Goal: Task Accomplishment & Management: Manage account settings

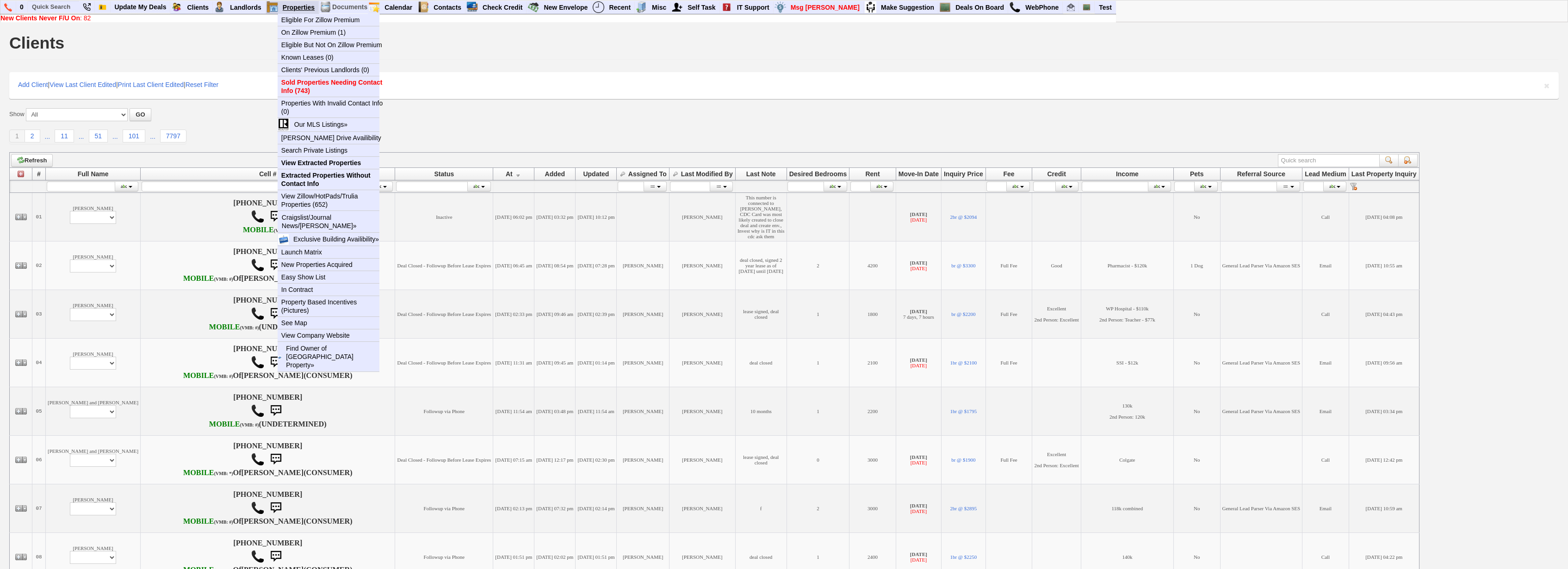
click at [304, 10] on link "Properties" at bounding box center [298, 7] width 40 height 12
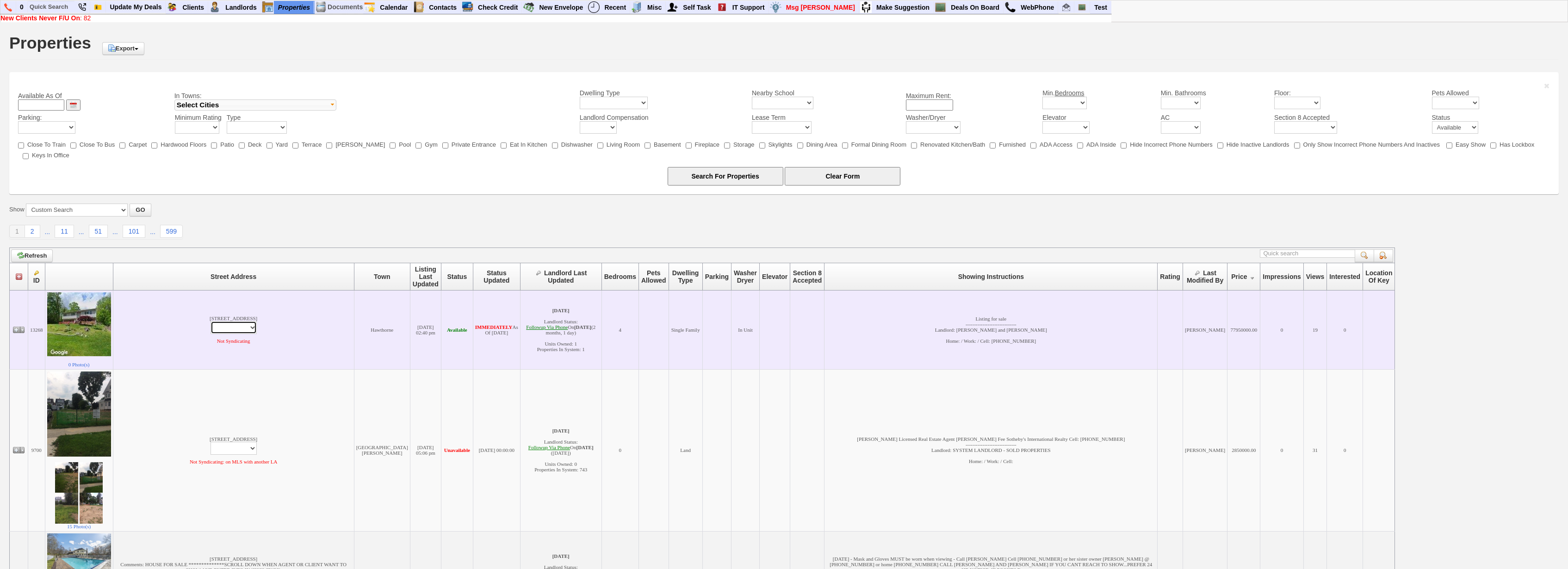
click at [211, 321] on select "Edit Property Edit Landlord Property Profile Print Email Regarding Property -> …" at bounding box center [234, 327] width 46 height 13
select select "ChangeURL,/crm/custom/edit_property_form.php?redirect=%2Fcrm%2Ffind_properties.…"
click option "Edit Property" at bounding box center [0, 0] width 0 height 0
select select
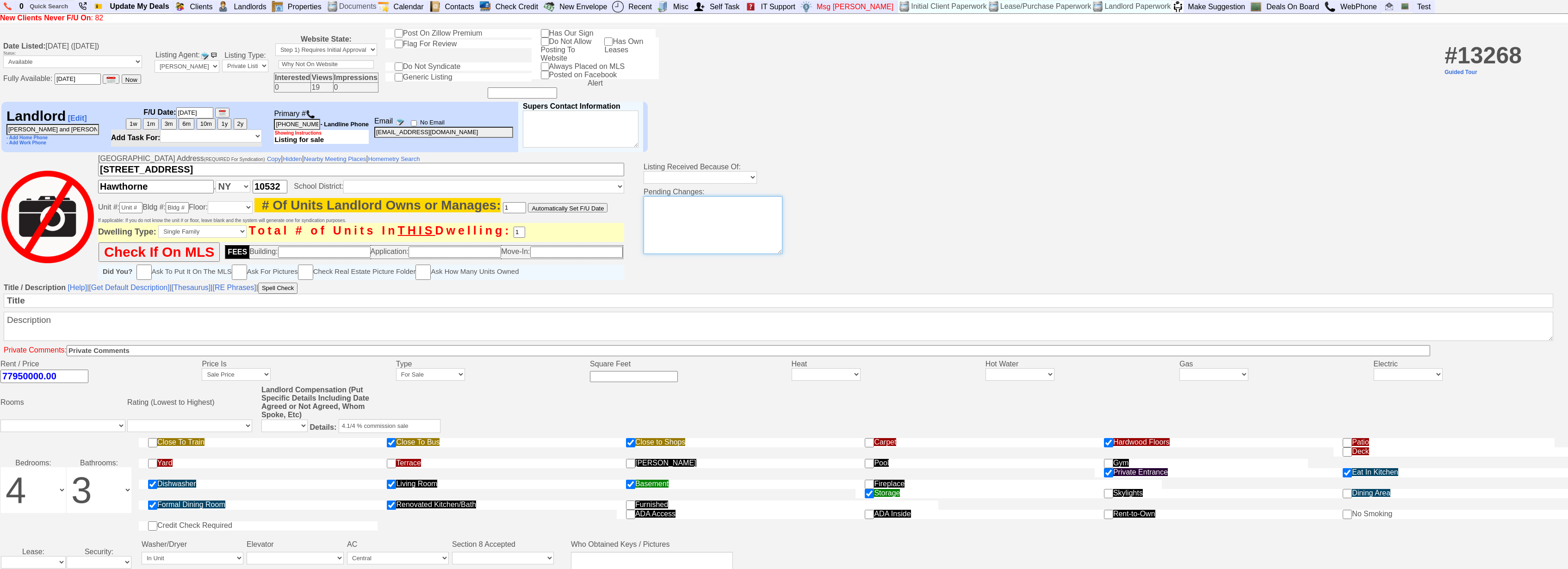
click at [683, 231] on textarea at bounding box center [713, 225] width 139 height 58
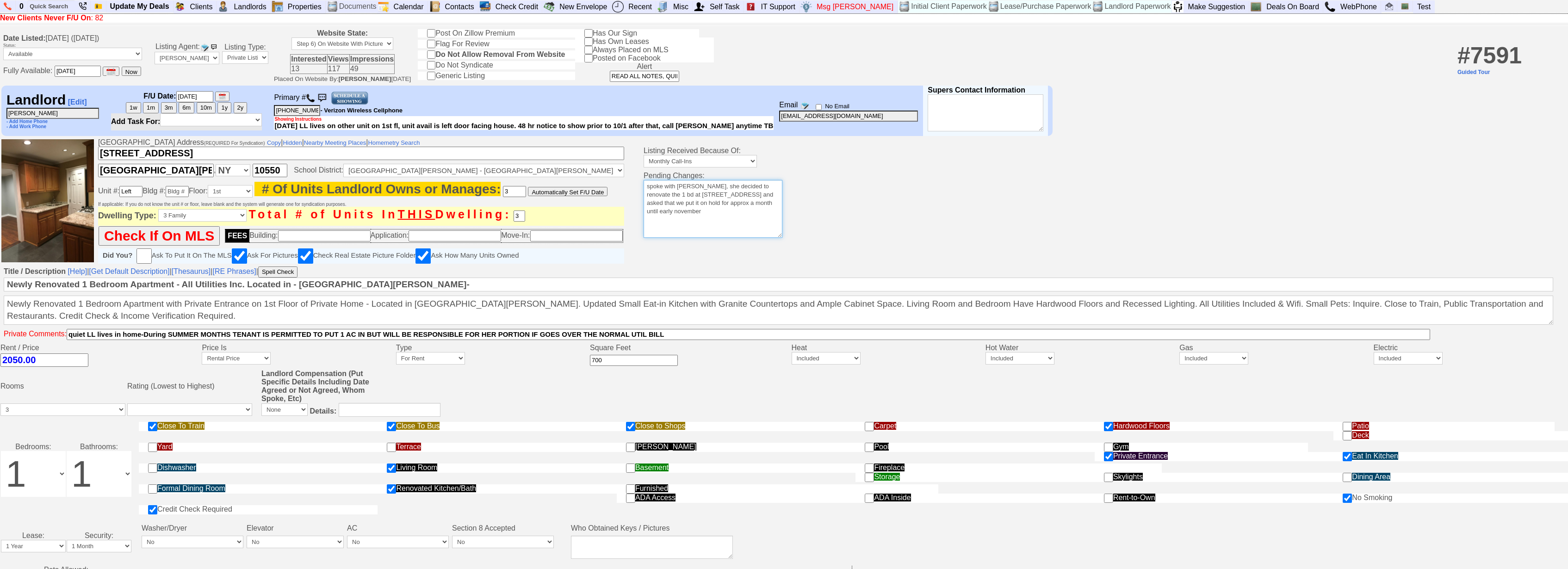
click at [735, 228] on textarea "spoke with [PERSON_NAME], she decided to renovate the 1 bd at [STREET_ADDRESS] …" at bounding box center [713, 209] width 139 height 58
type textarea "spoke with [PERSON_NAME], she decided to renovate the 1 bd at [STREET_ADDRESS] …"
click at [620, 366] on input "700" at bounding box center [634, 360] width 88 height 11
type input "700"
click at [919, 254] on td "Adjective: Adorable Affordable Alluring Beachfront Beautiful Brand-new Breathta…" at bounding box center [1096, 201] width 942 height 127
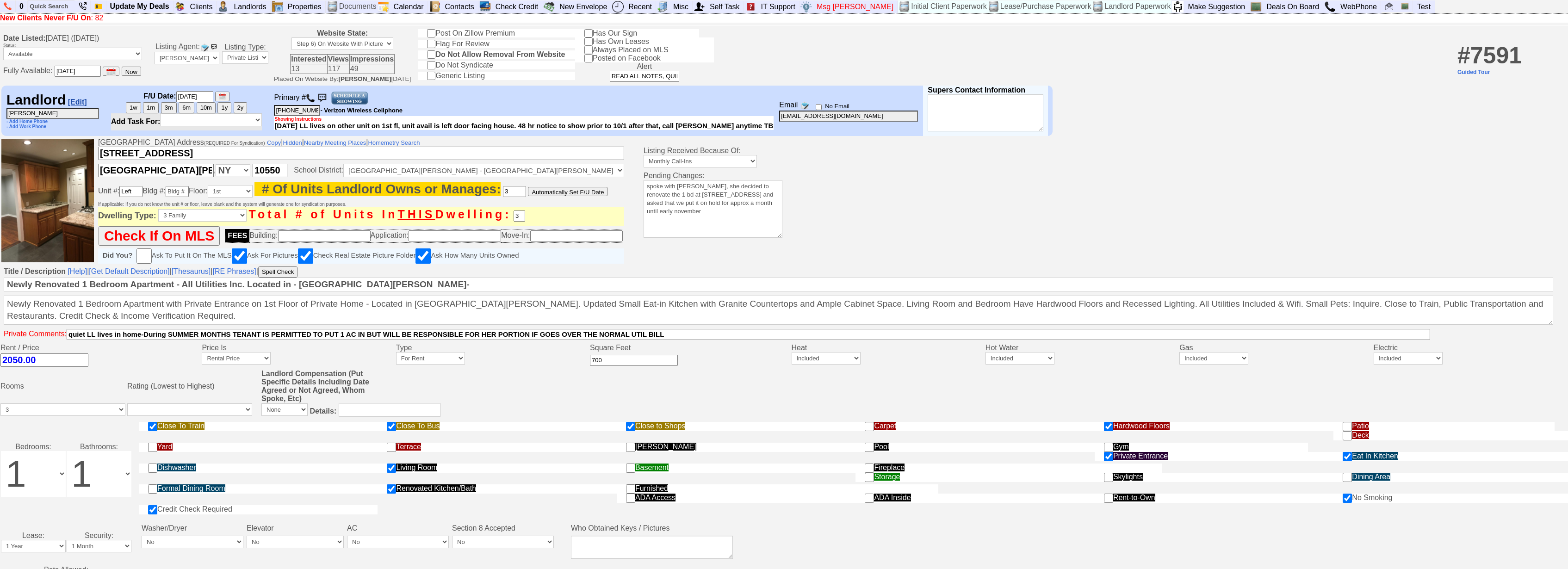
click at [86, 106] on link "[Edit]" at bounding box center [77, 102] width 19 height 8
